Goal: Transaction & Acquisition: Purchase product/service

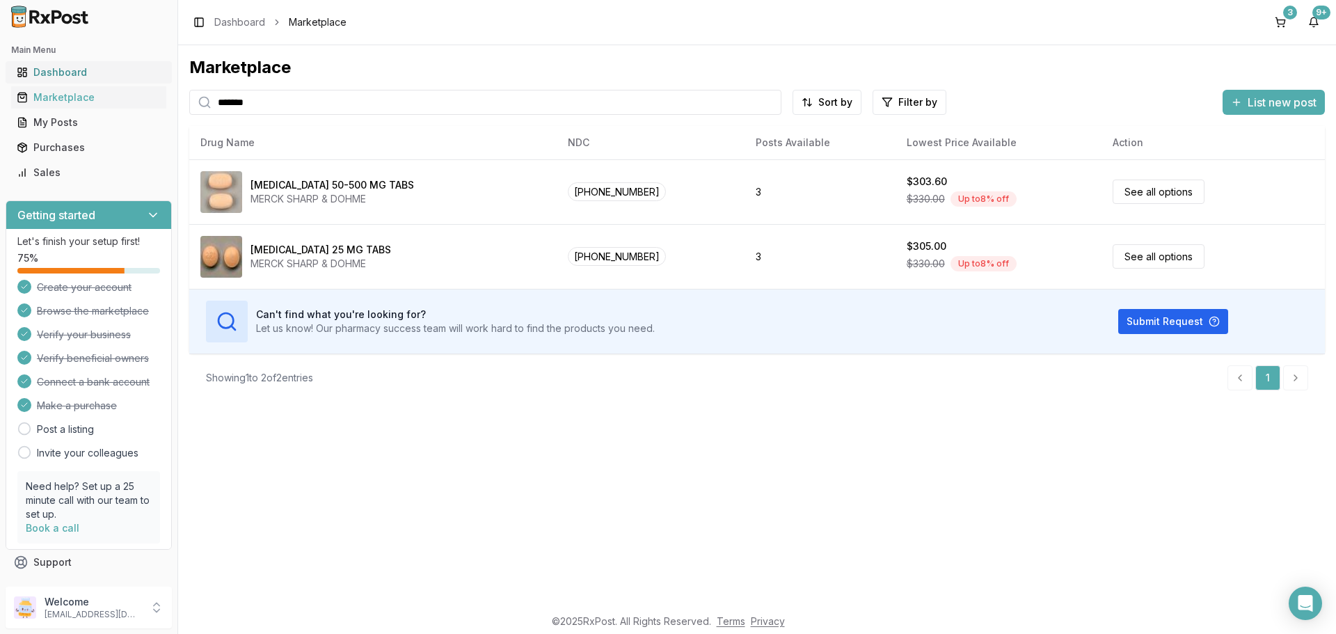
click at [54, 71] on div "Dashboard" at bounding box center [89, 72] width 144 height 14
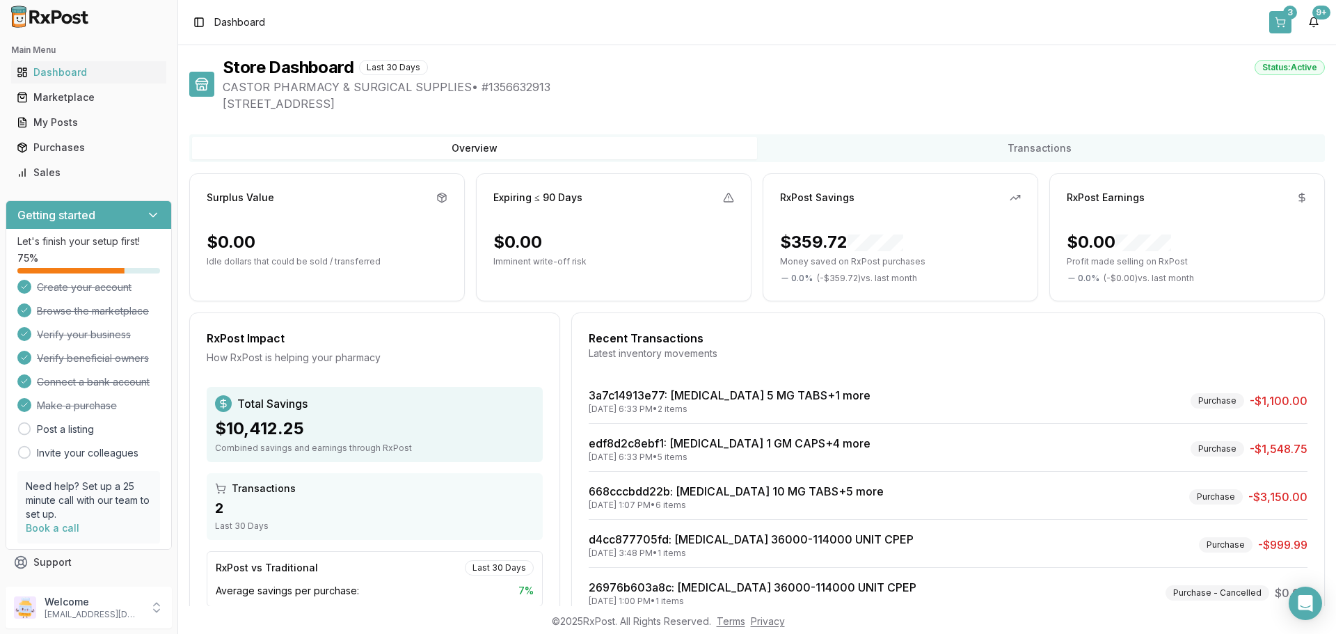
click at [1282, 18] on button "3" at bounding box center [1281, 22] width 22 height 22
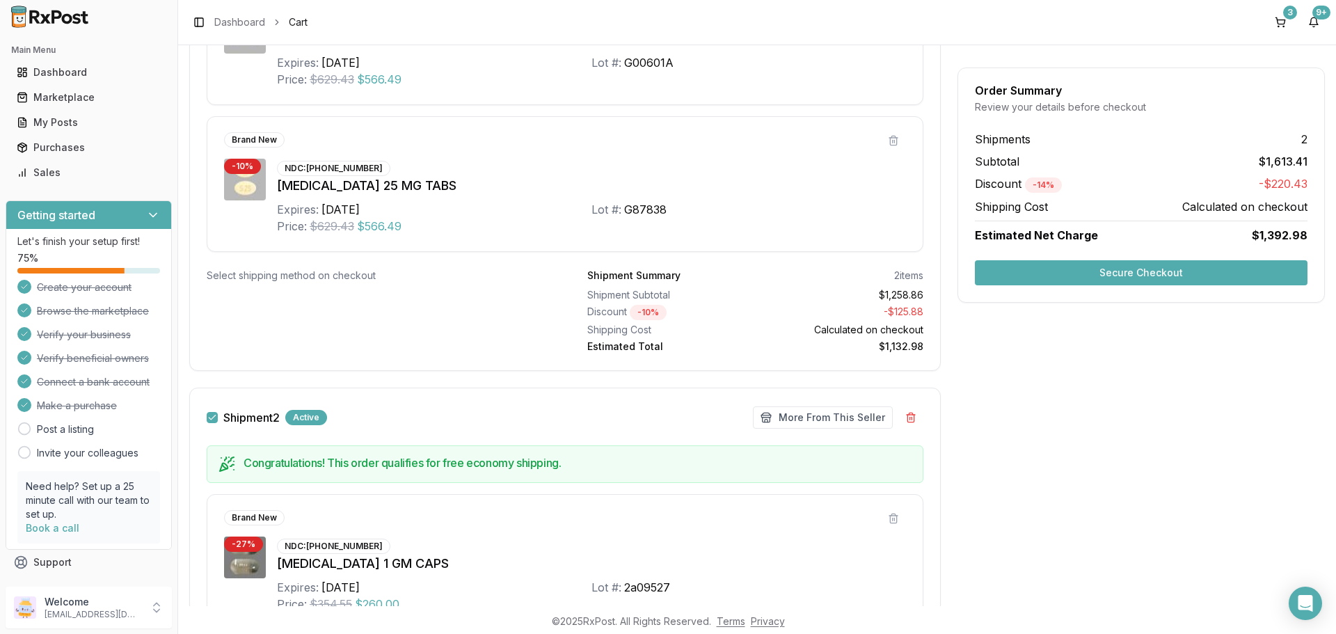
scroll to position [418, 0]
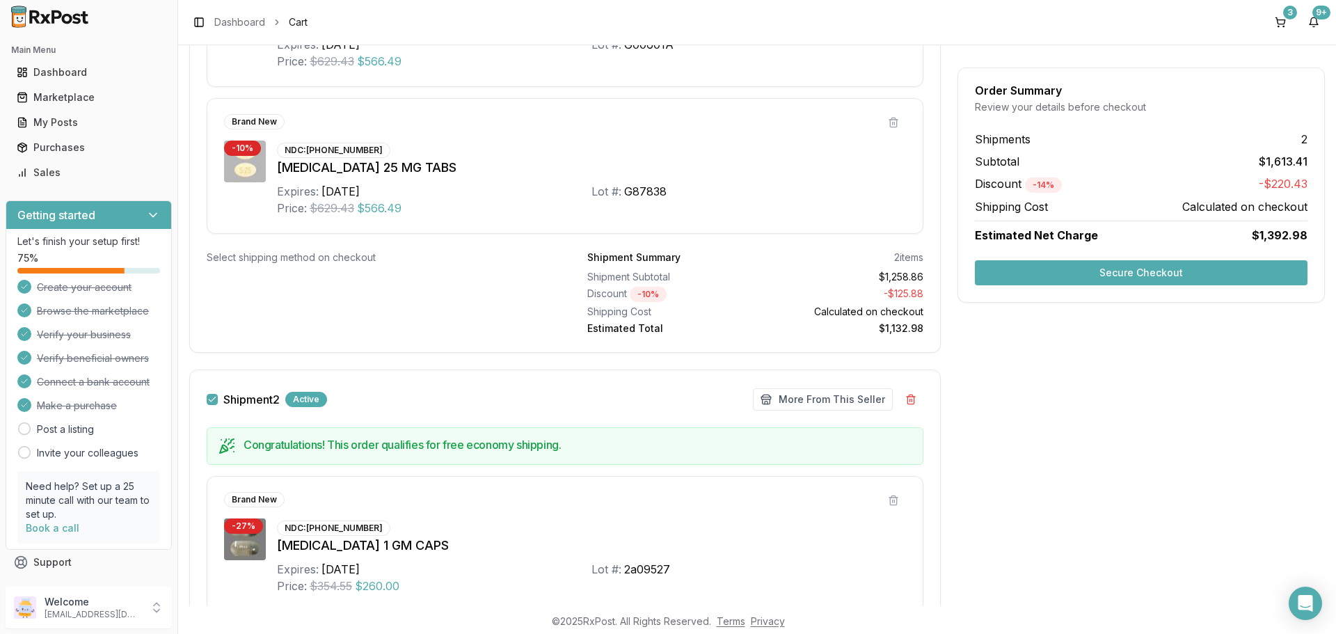
click at [1041, 269] on button "Secure Checkout" at bounding box center [1141, 272] width 333 height 25
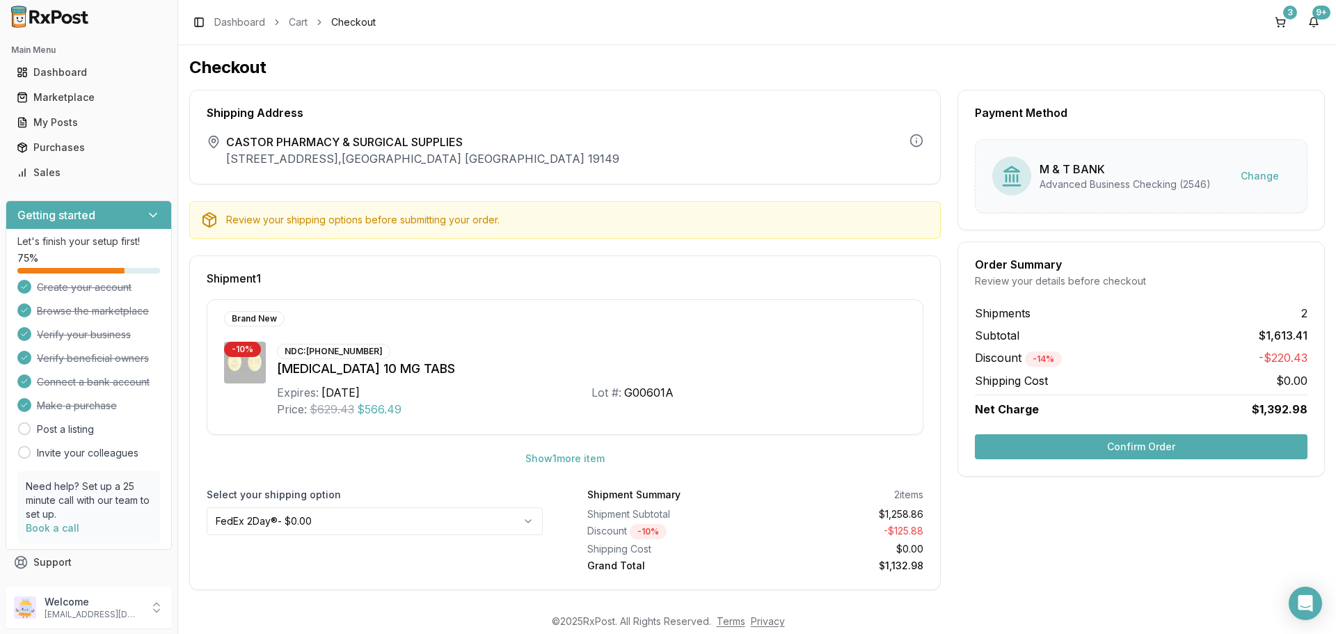
click at [1024, 438] on button "Confirm Order" at bounding box center [1141, 446] width 333 height 25
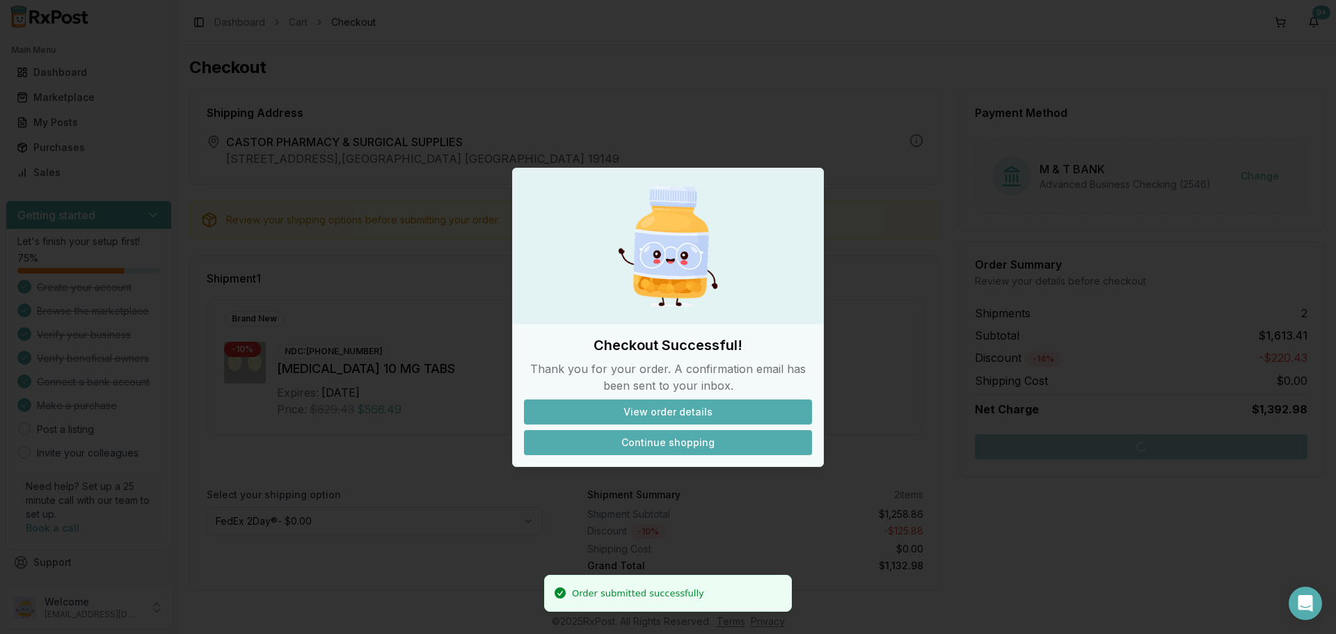
click at [683, 446] on button "Continue shopping" at bounding box center [668, 442] width 288 height 25
